Goal: Check status

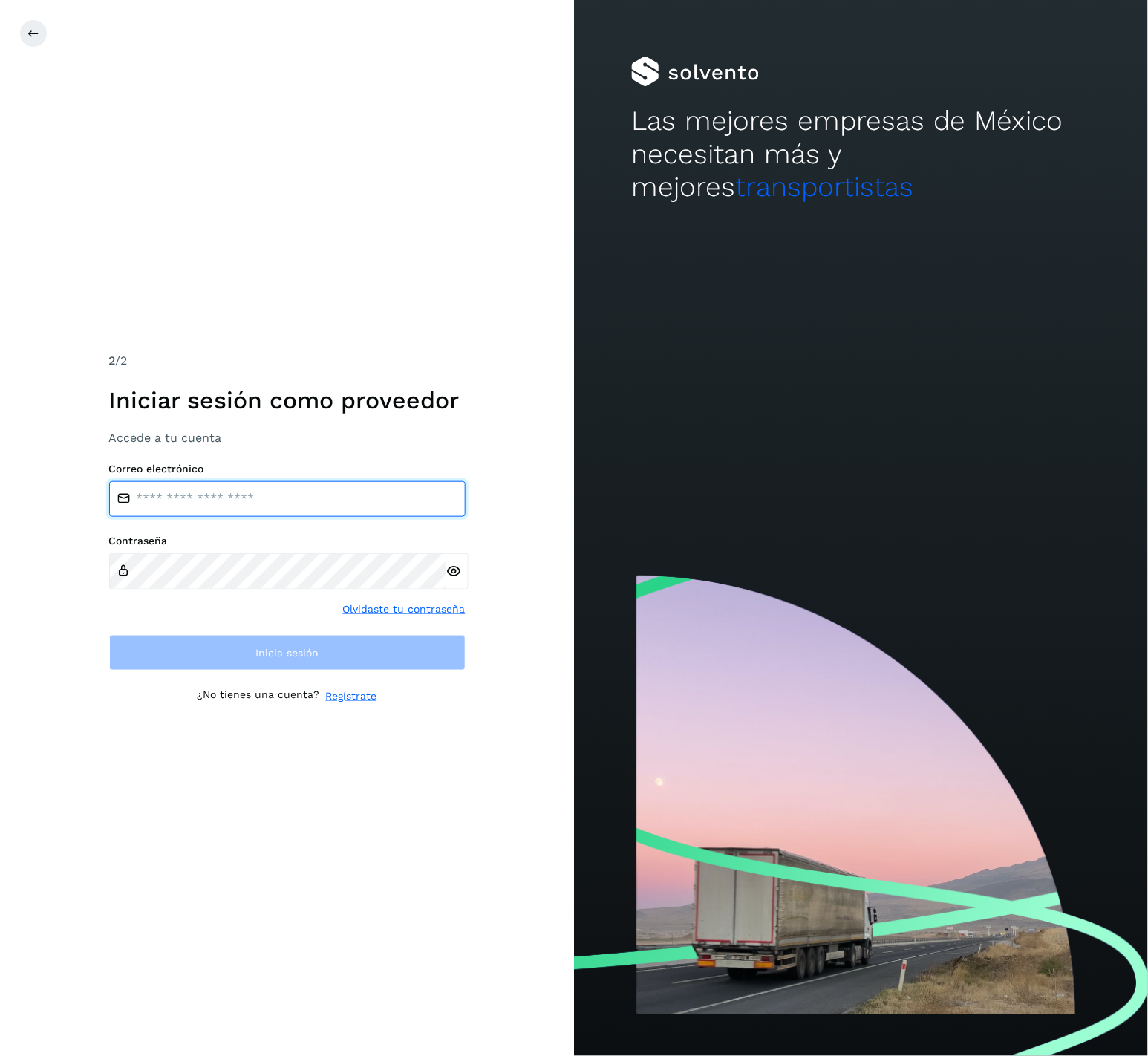
type input "**********"
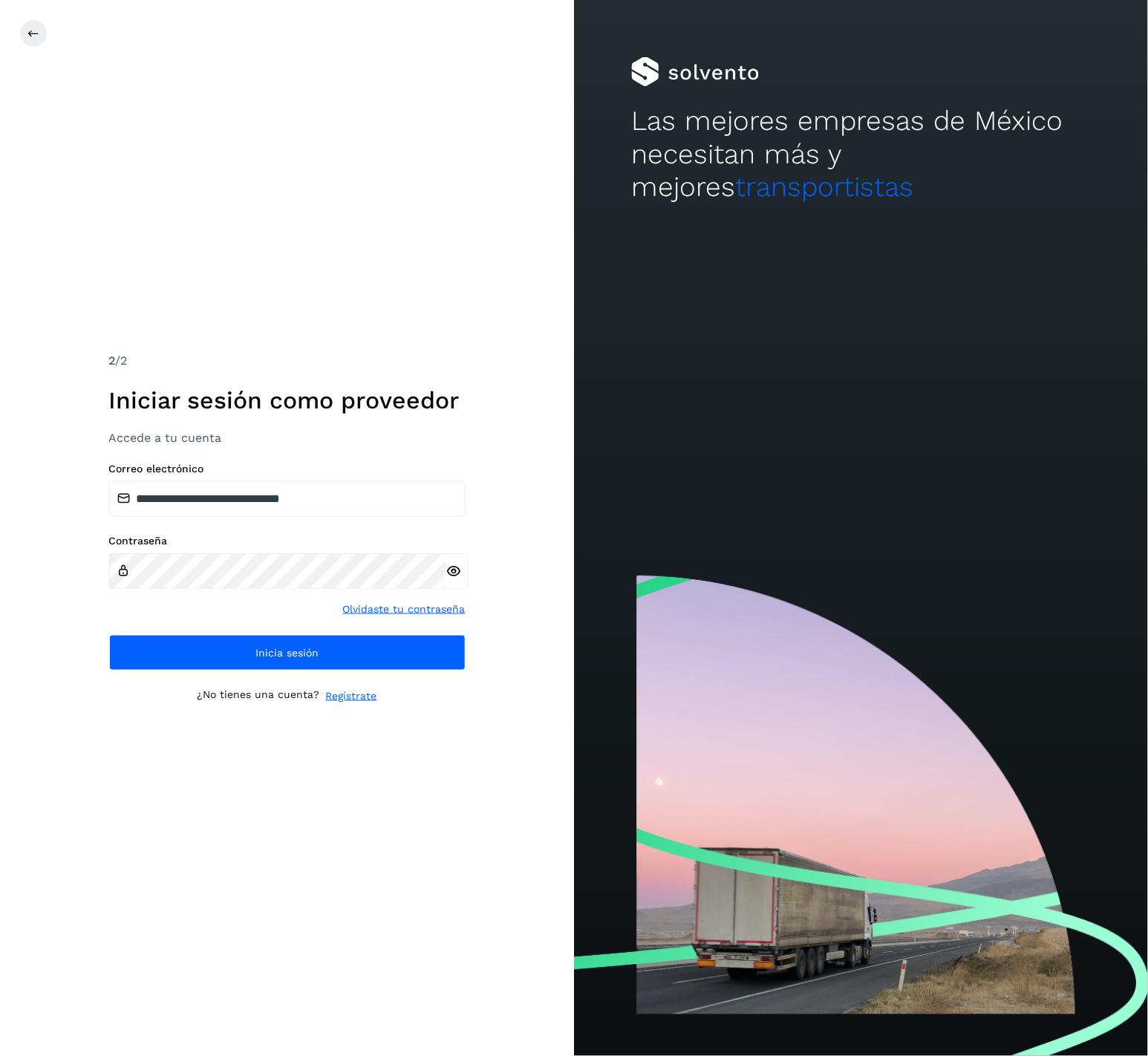
click at [120, 566] on icon at bounding box center [124, 571] width 13 height 13
click at [124, 574] on icon at bounding box center [124, 571] width 13 height 13
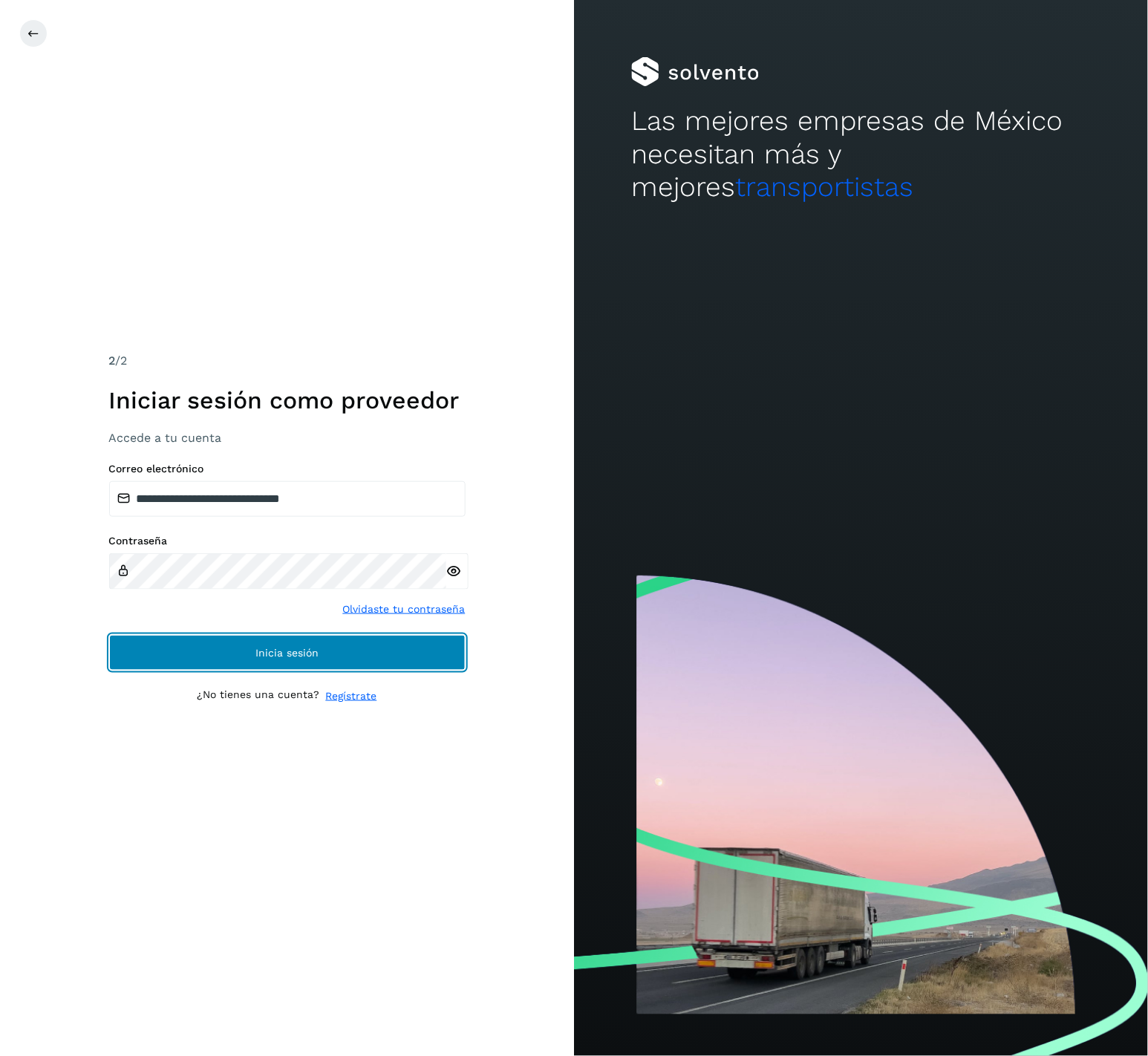
click at [170, 667] on button "Inicia sesión" at bounding box center [287, 653] width 356 height 36
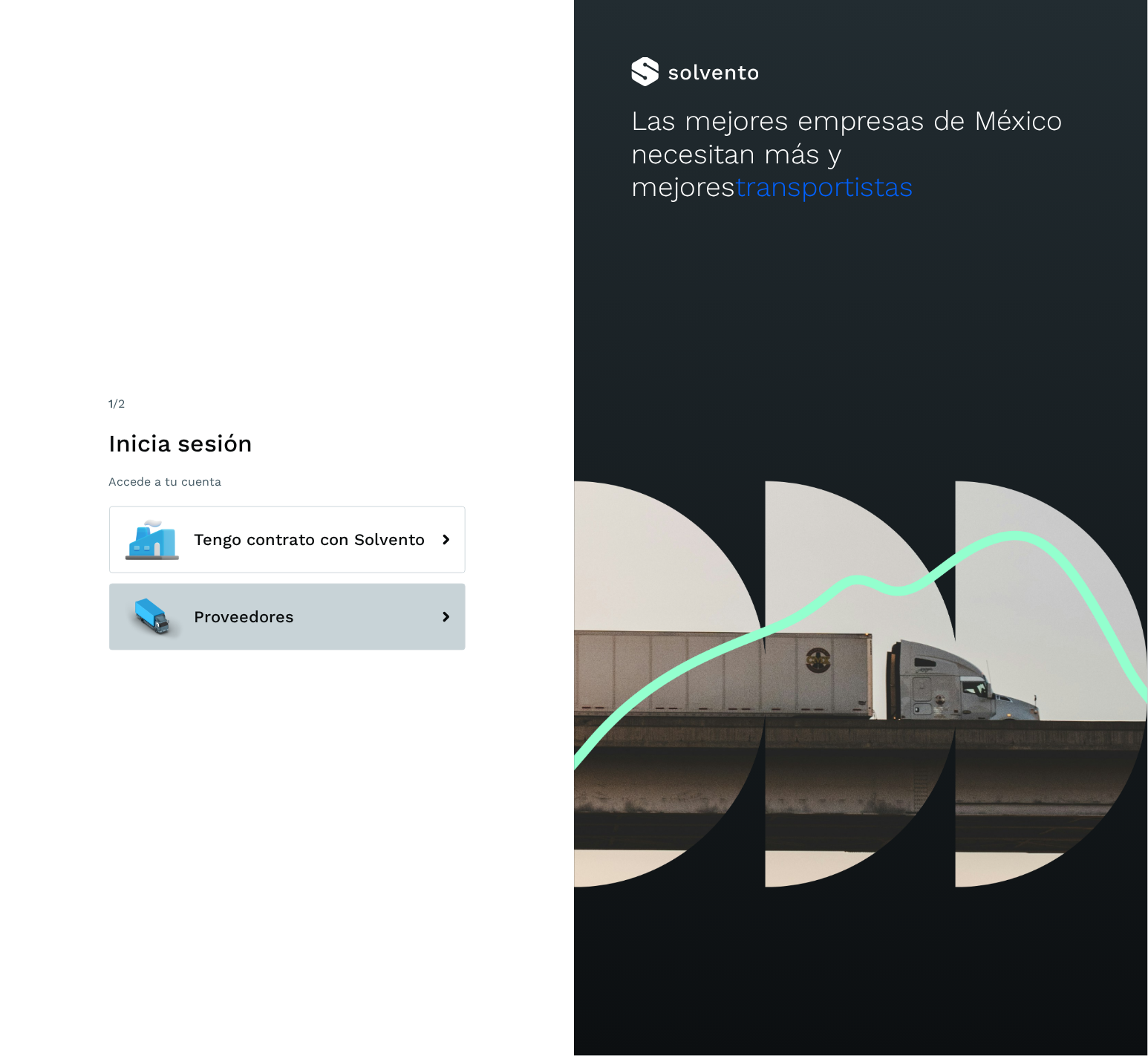
click at [276, 608] on span "Proveedores" at bounding box center [245, 617] width 100 height 18
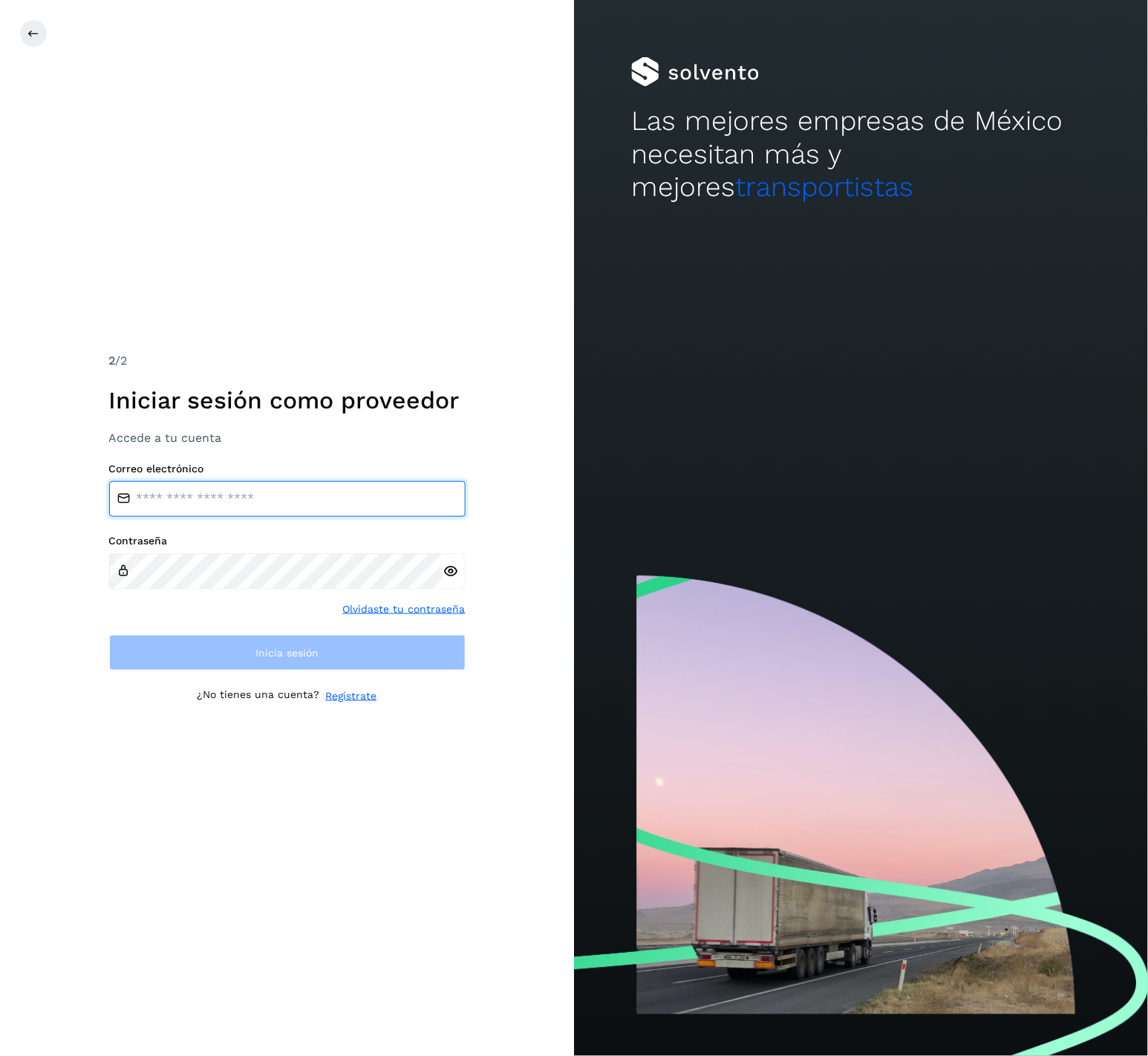
type input "**********"
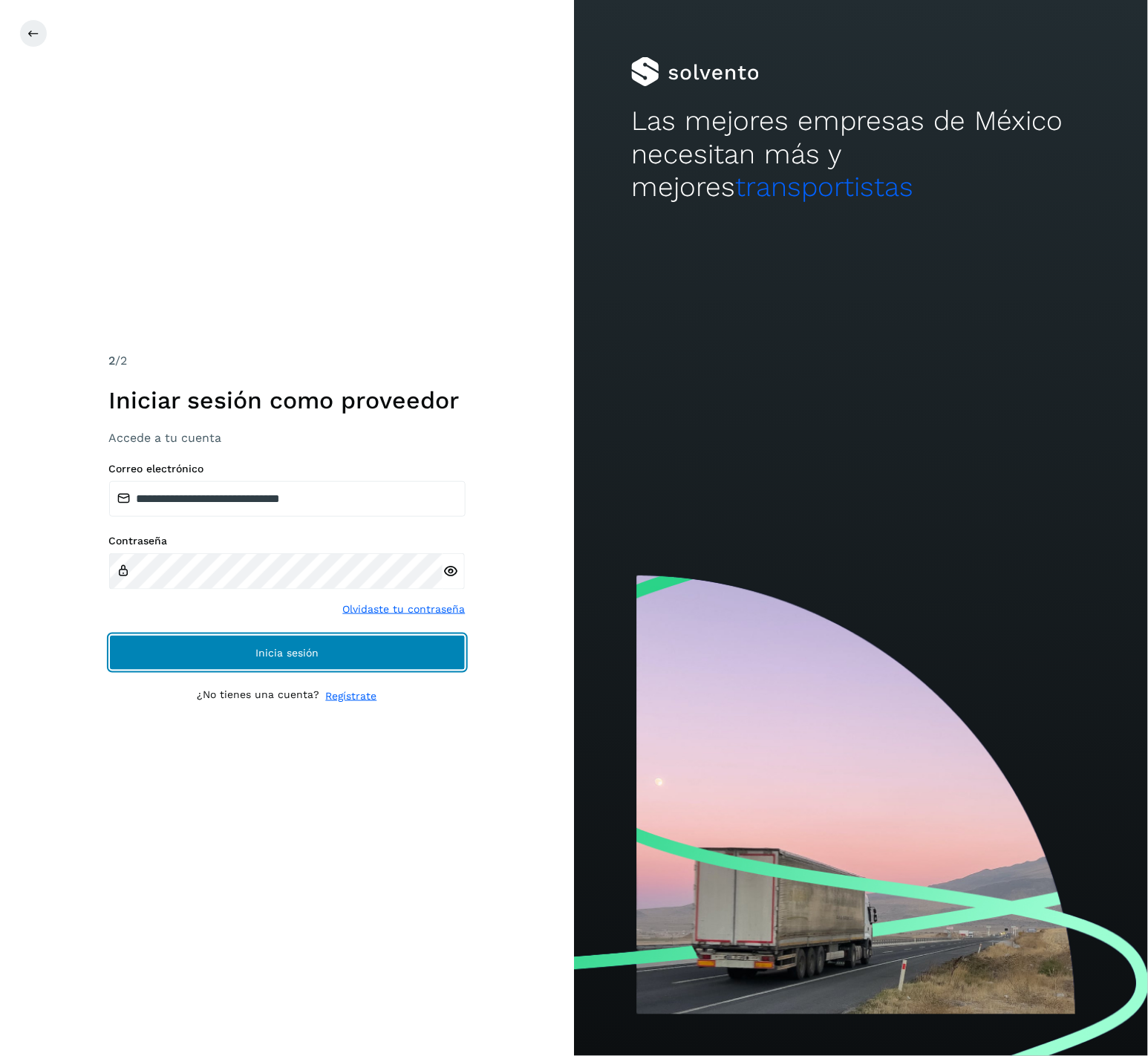
click at [352, 635] on button "Inicia sesión" at bounding box center [287, 653] width 356 height 36
click at [409, 643] on button "Inicia sesión" at bounding box center [287, 653] width 356 height 36
click at [305, 668] on button "Inicia sesión" at bounding box center [287, 653] width 356 height 36
click at [377, 649] on button "Inicia sesión" at bounding box center [287, 653] width 356 height 36
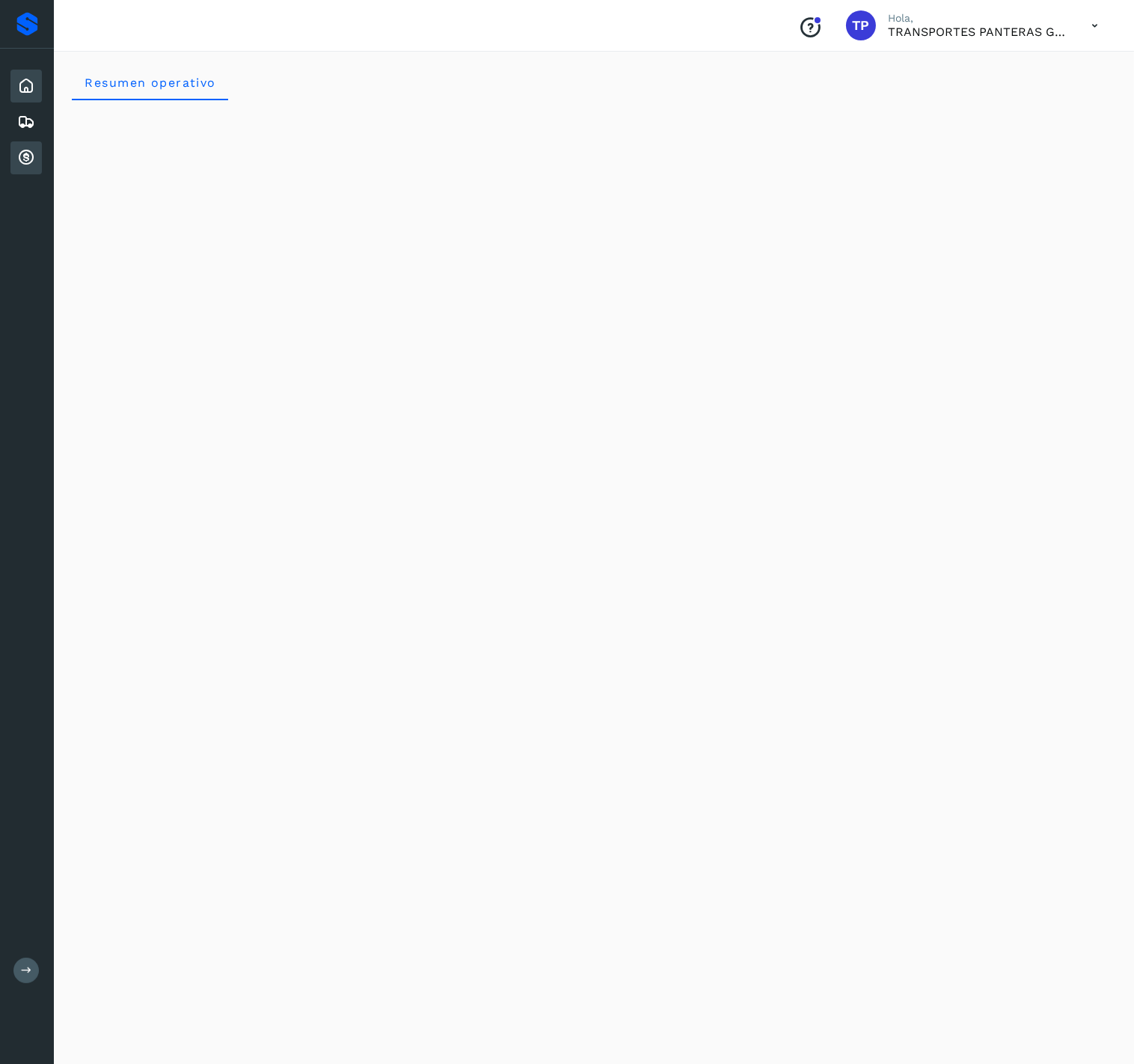
click at [25, 148] on icon at bounding box center [26, 157] width 18 height 18
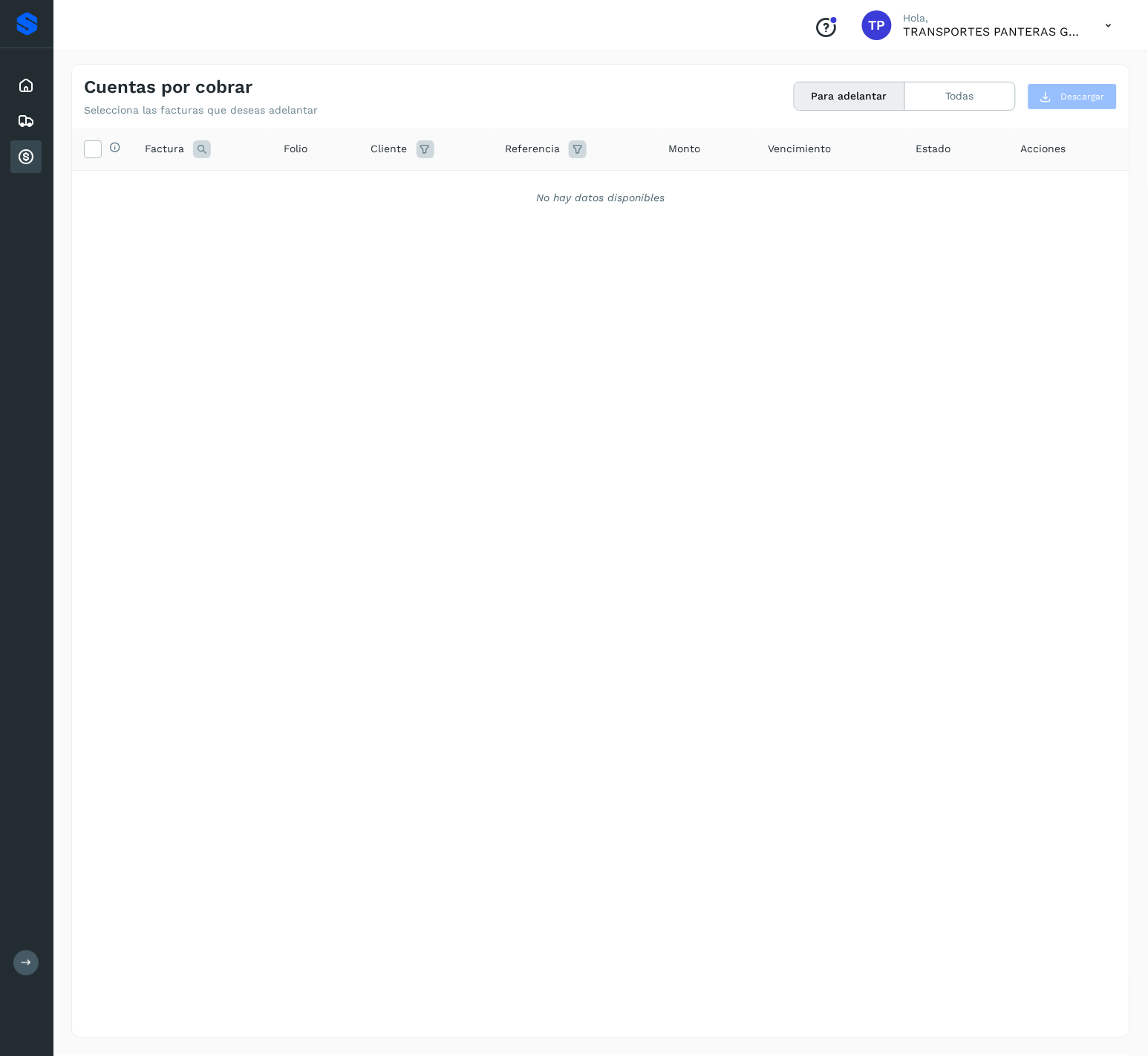
click at [17, 151] on icon at bounding box center [26, 156] width 18 height 18
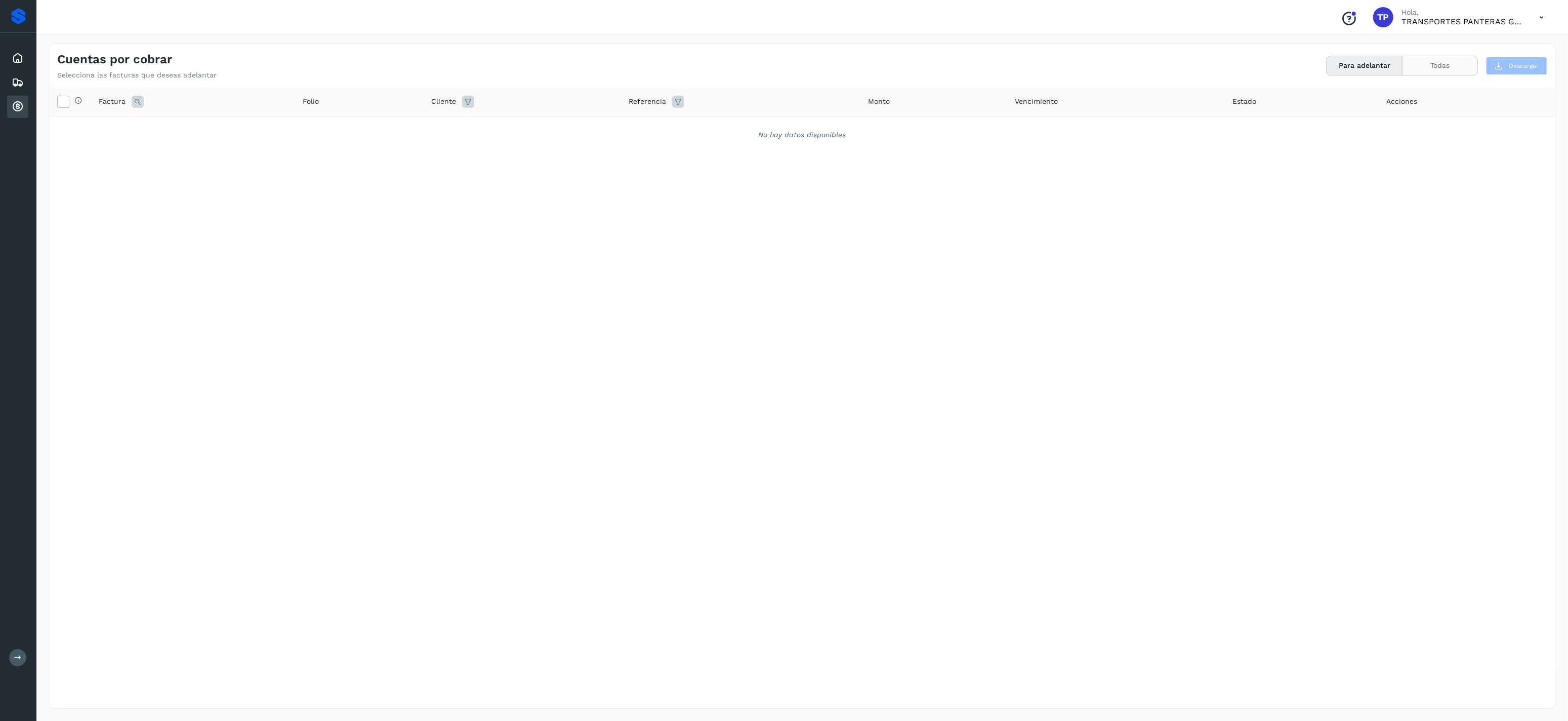
click at [782, 62] on button "Todas" at bounding box center [1440, 65] width 75 height 19
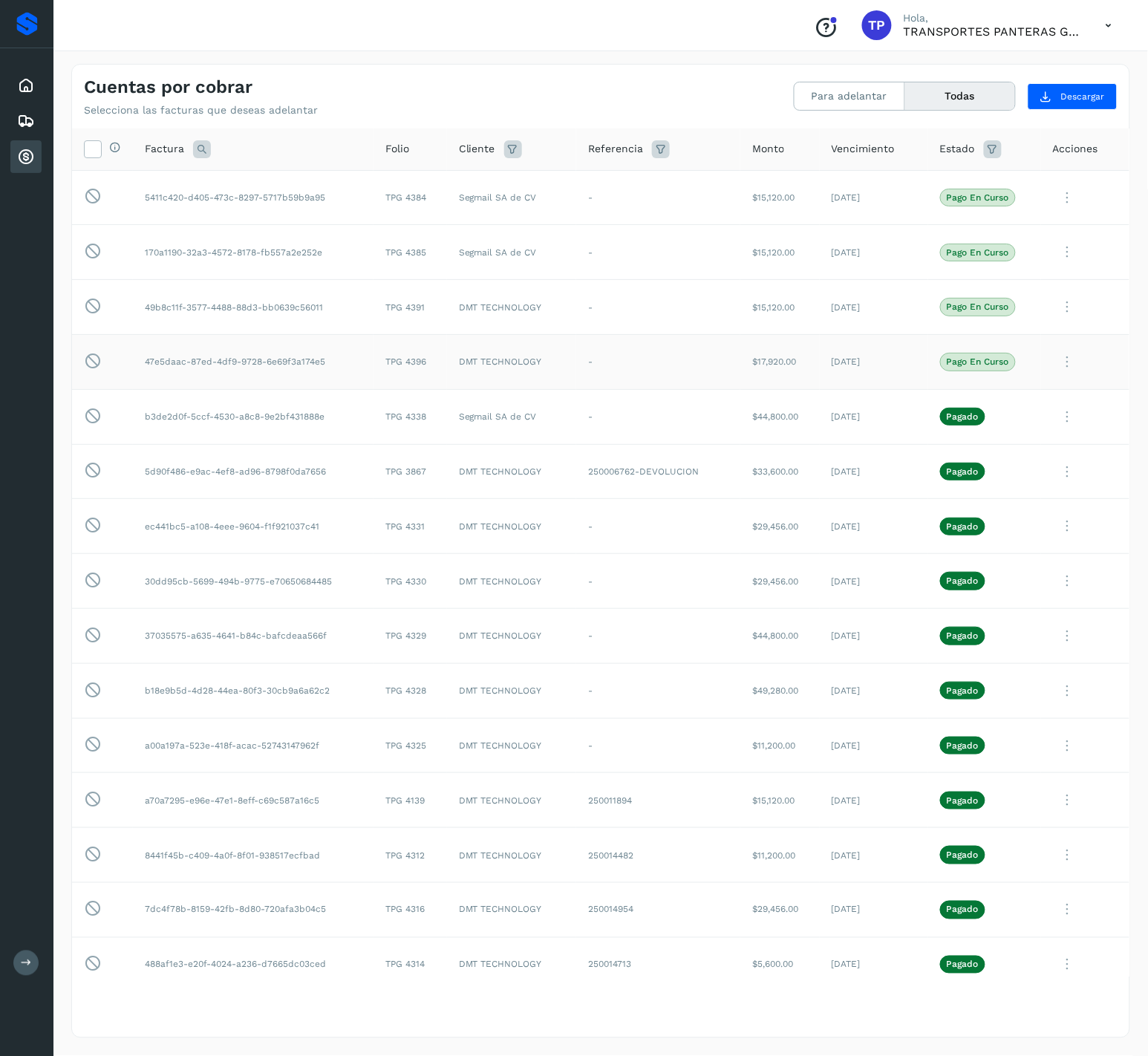
click at [415, 364] on td "TPG 4396" at bounding box center [410, 362] width 74 height 55
copy td "4396"
click at [630, 34] on div "Conoce nuestros beneficios TP Hola, TRANSPORTES PANTERAS GAPO S.A. DE C.V." at bounding box center [601, 26] width 1095 height 51
click at [25, 153] on icon at bounding box center [26, 156] width 18 height 18
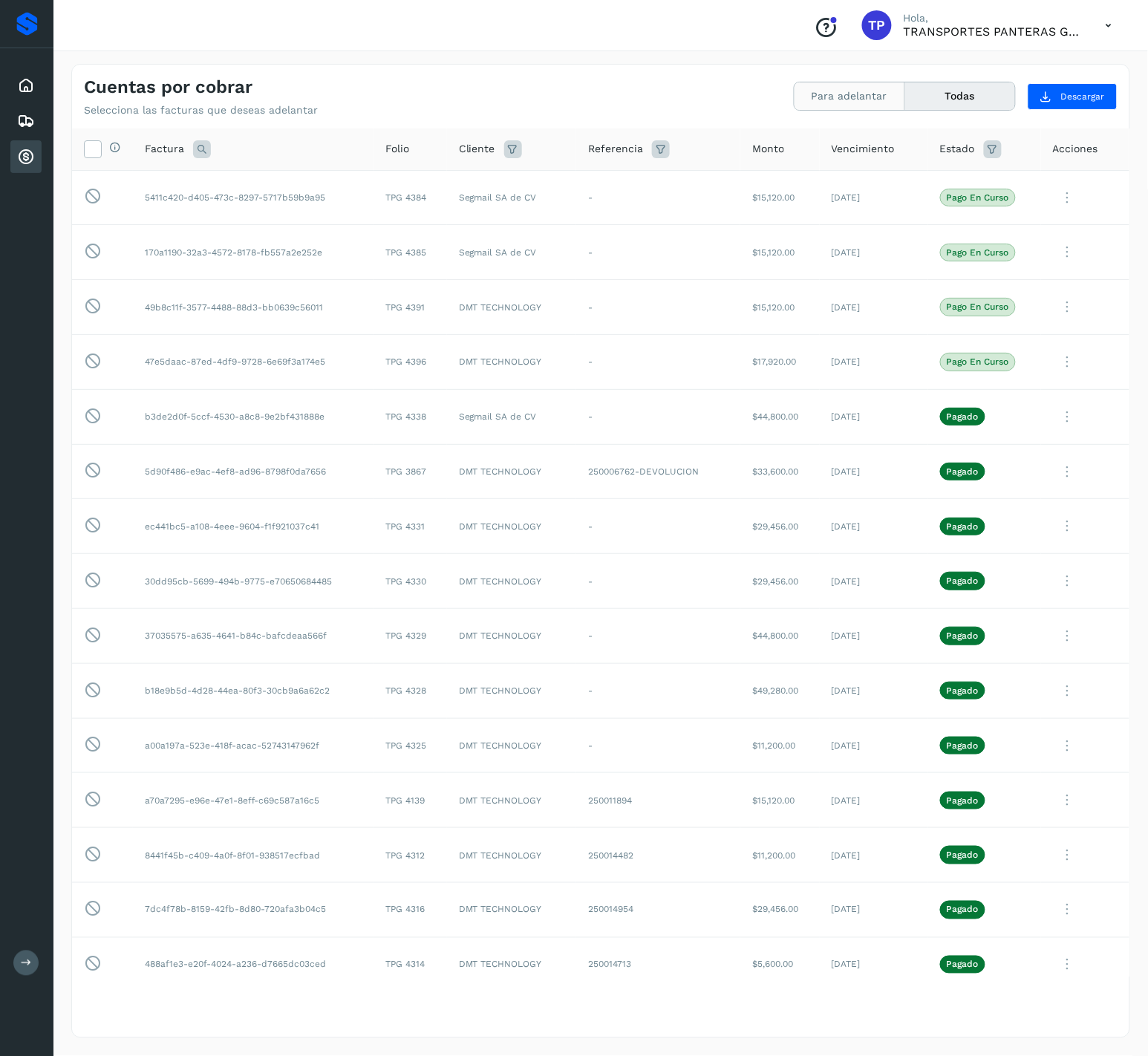
click at [831, 105] on button "Para adelantar" at bounding box center [849, 95] width 111 height 27
